Goal: Transaction & Acquisition: Purchase product/service

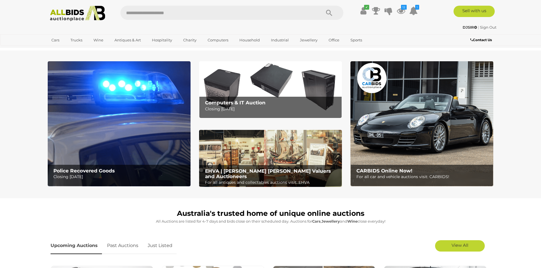
click at [141, 99] on img at bounding box center [119, 123] width 143 height 125
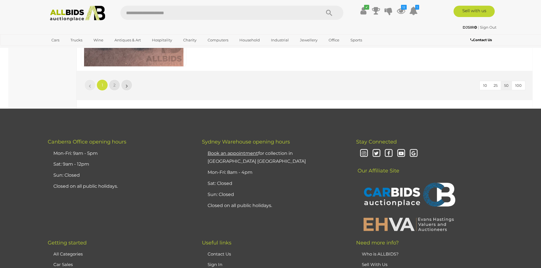
scroll to position [5505, 0]
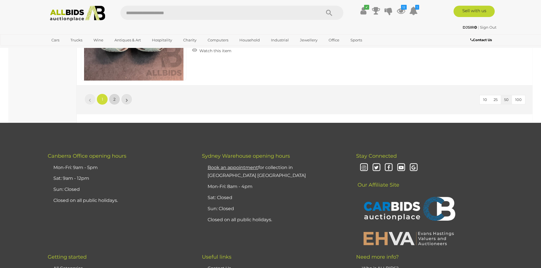
click at [115, 96] on link "2" at bounding box center [114, 99] width 11 height 11
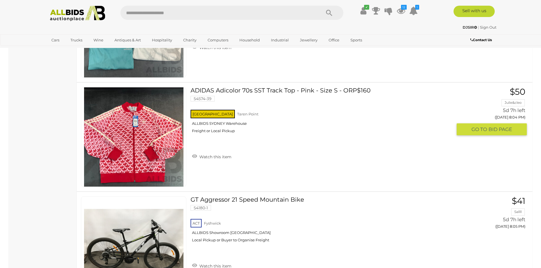
scroll to position [1915, 0]
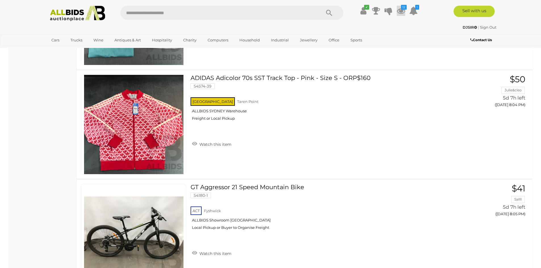
click at [402, 9] on icon "12" at bounding box center [404, 7] width 6 height 5
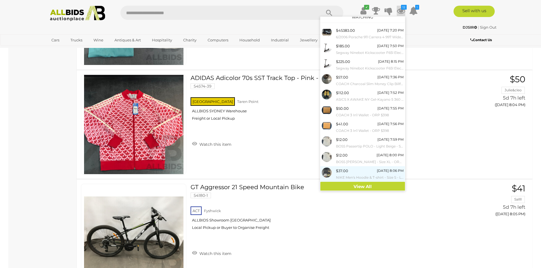
scroll to position [7, 0]
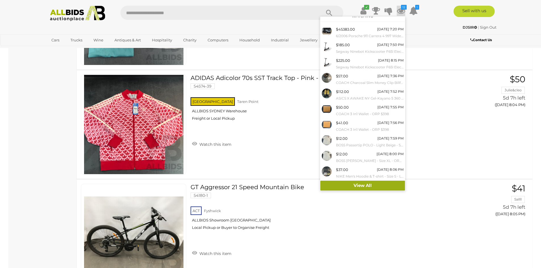
click at [344, 183] on link "View All" at bounding box center [362, 186] width 85 height 10
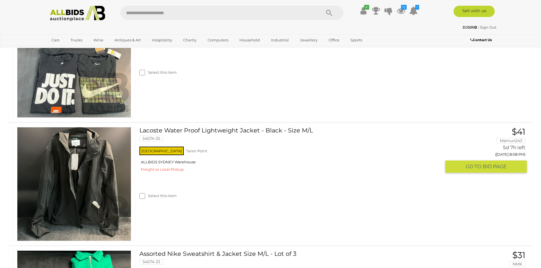
scroll to position [1305, 0]
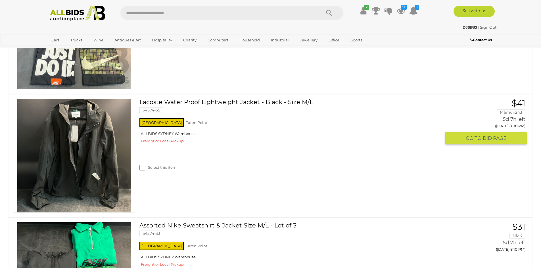
click at [215, 100] on link "Lacoste Water Proof Lightweight Jacket - Black - Size M/L 54574-35" at bounding box center [292, 108] width 297 height 18
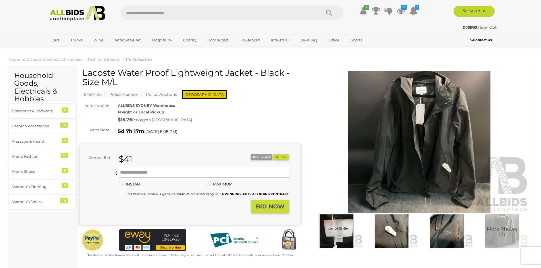
drag, startPoint x: 83, startPoint y: 72, endPoint x: 285, endPoint y: 72, distance: 202.3
click at [285, 72] on h1 "Lacoste Water Proof Lightweight Jacket - Black - Size M/L" at bounding box center [190, 77] width 216 height 19
copy h1 "Lacoste Water Proof Lightweight Jacket - Black"
